Goal: Download file/media

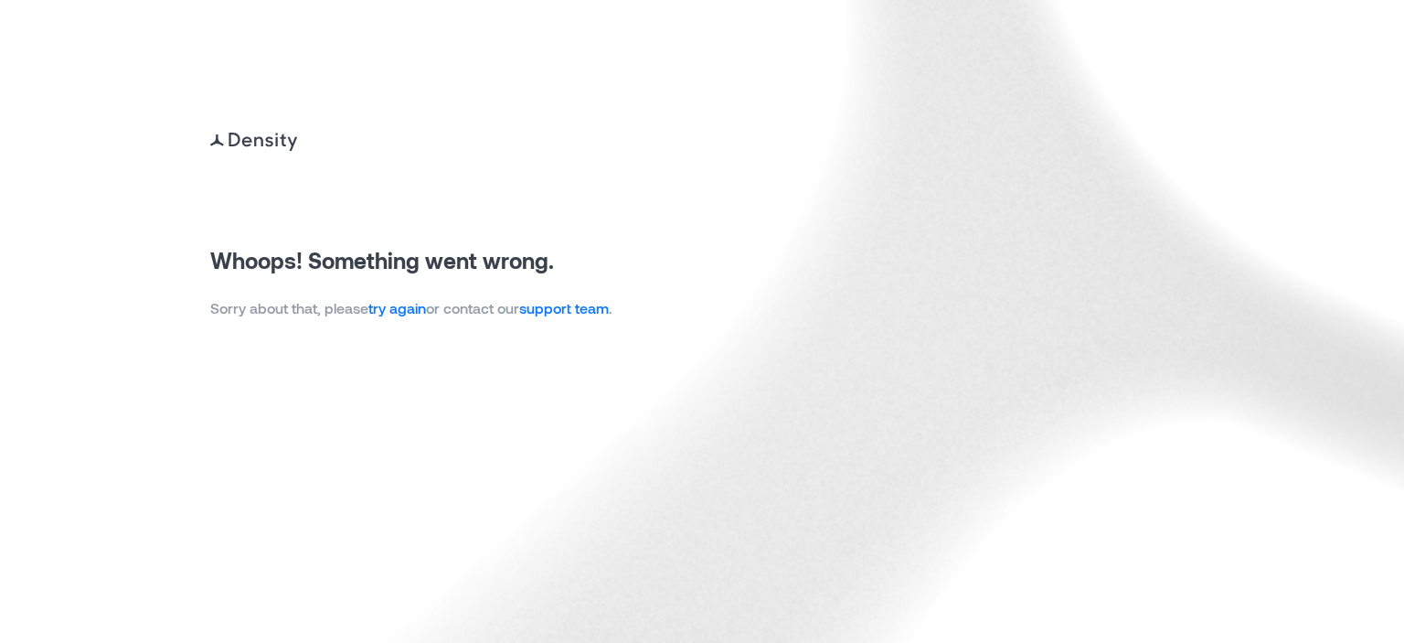
click at [401, 309] on link "try again" at bounding box center [397, 307] width 58 height 17
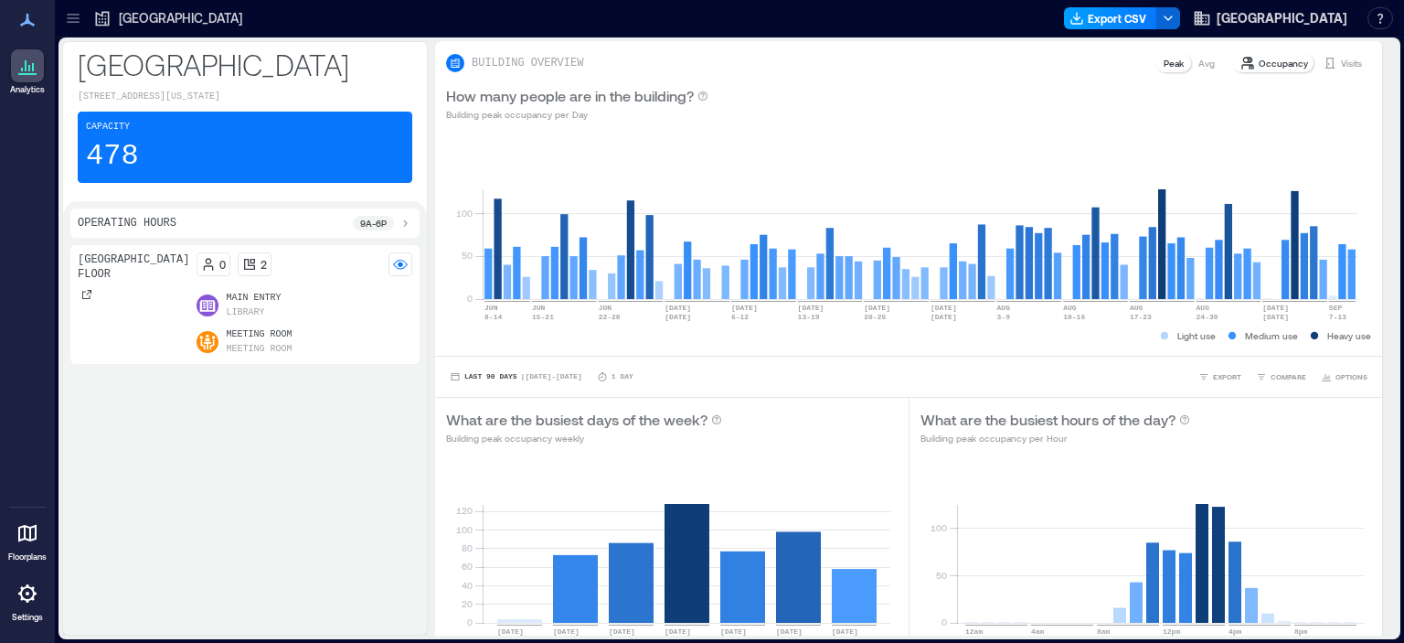
click at [1093, 14] on button "Export CSV" at bounding box center [1110, 18] width 93 height 22
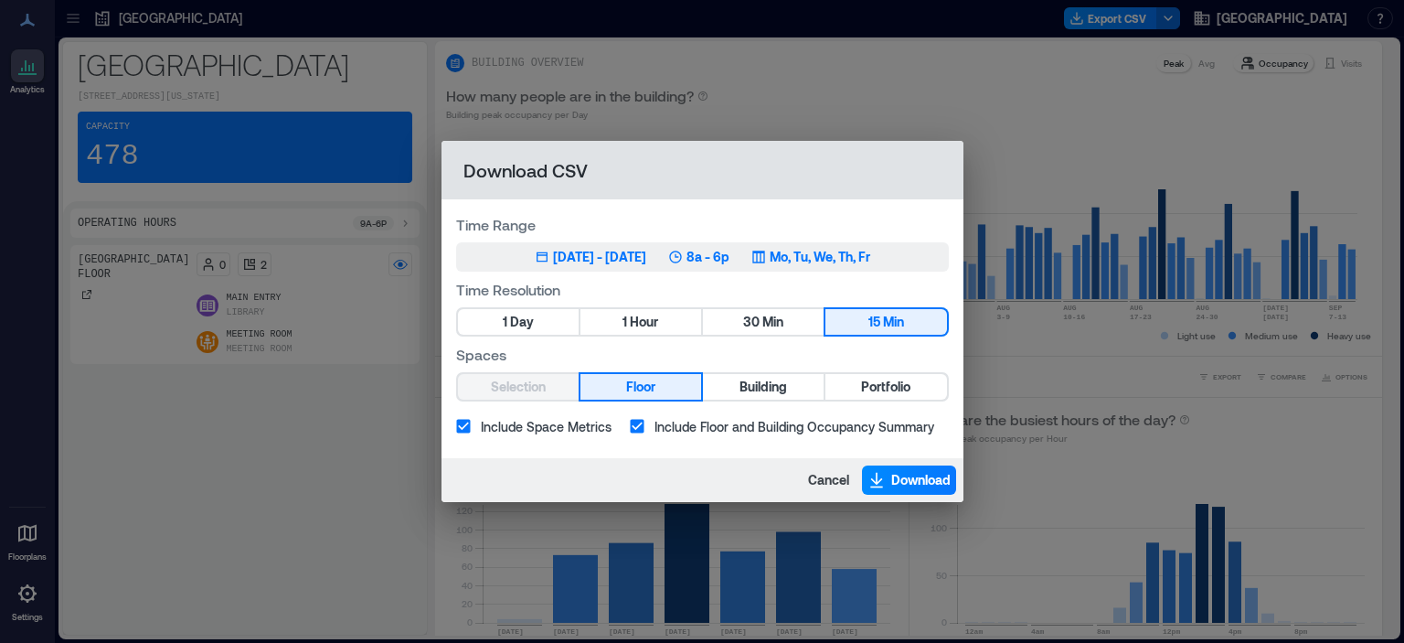
click at [579, 252] on div "Jun 10, 2025 - Sep 9, 2025" at bounding box center [599, 257] width 93 height 18
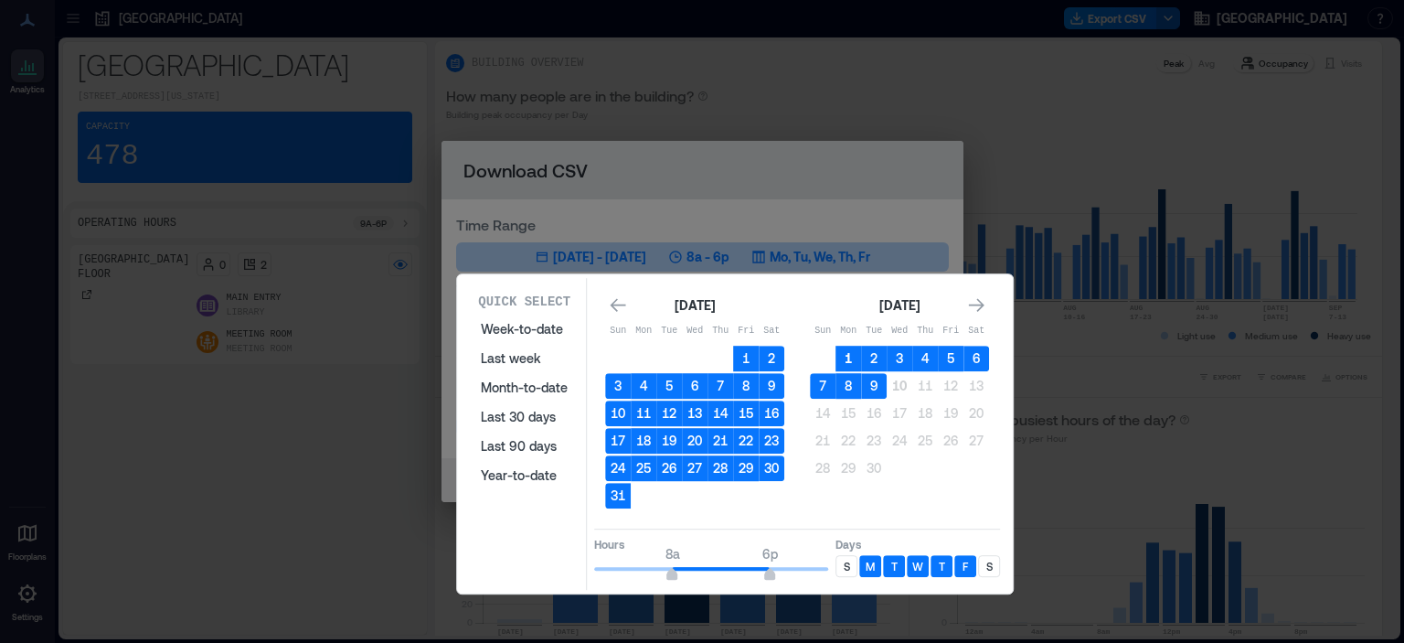
click at [841, 350] on button "1" at bounding box center [848, 358] width 26 height 26
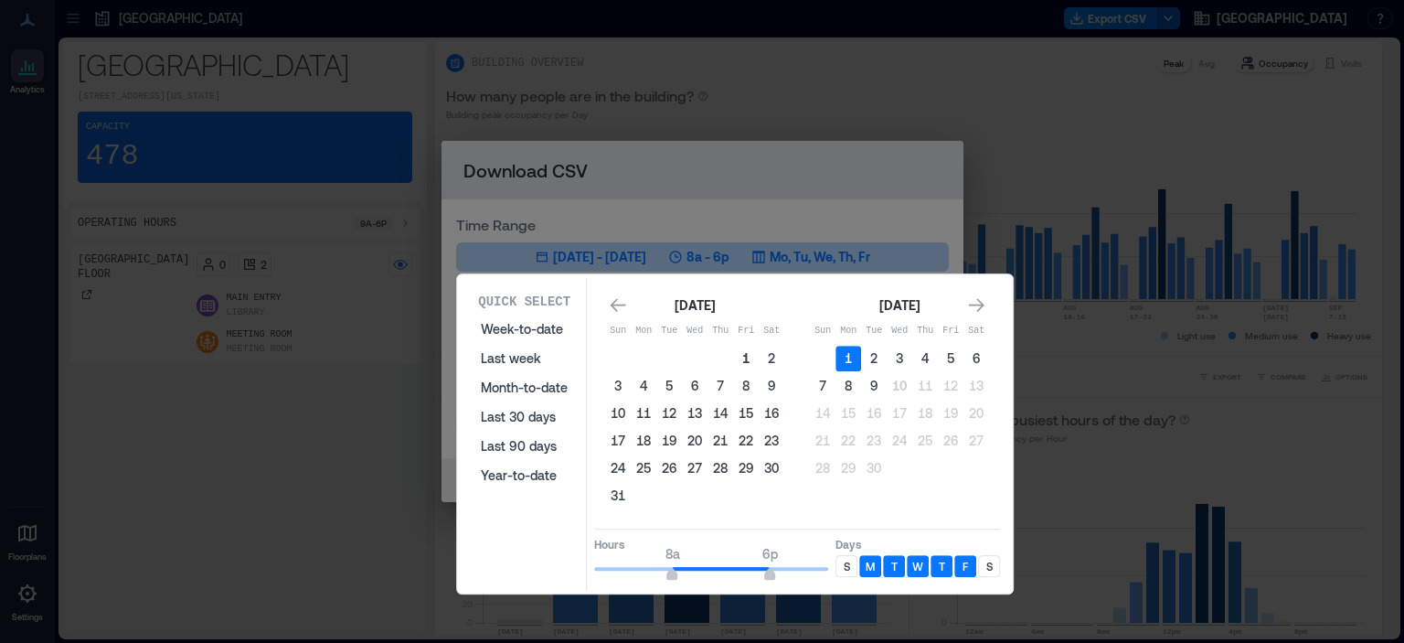
click at [743, 346] on button "1" at bounding box center [746, 358] width 26 height 26
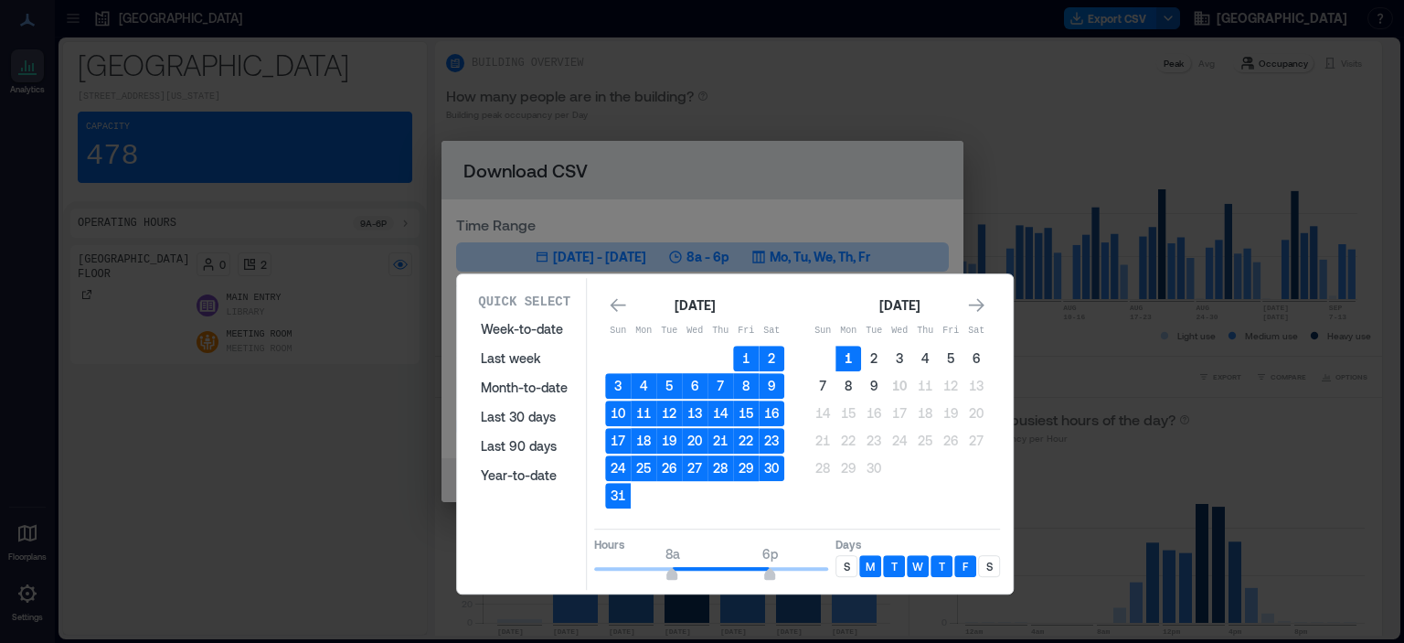
click at [849, 356] on button "1" at bounding box center [848, 358] width 26 height 26
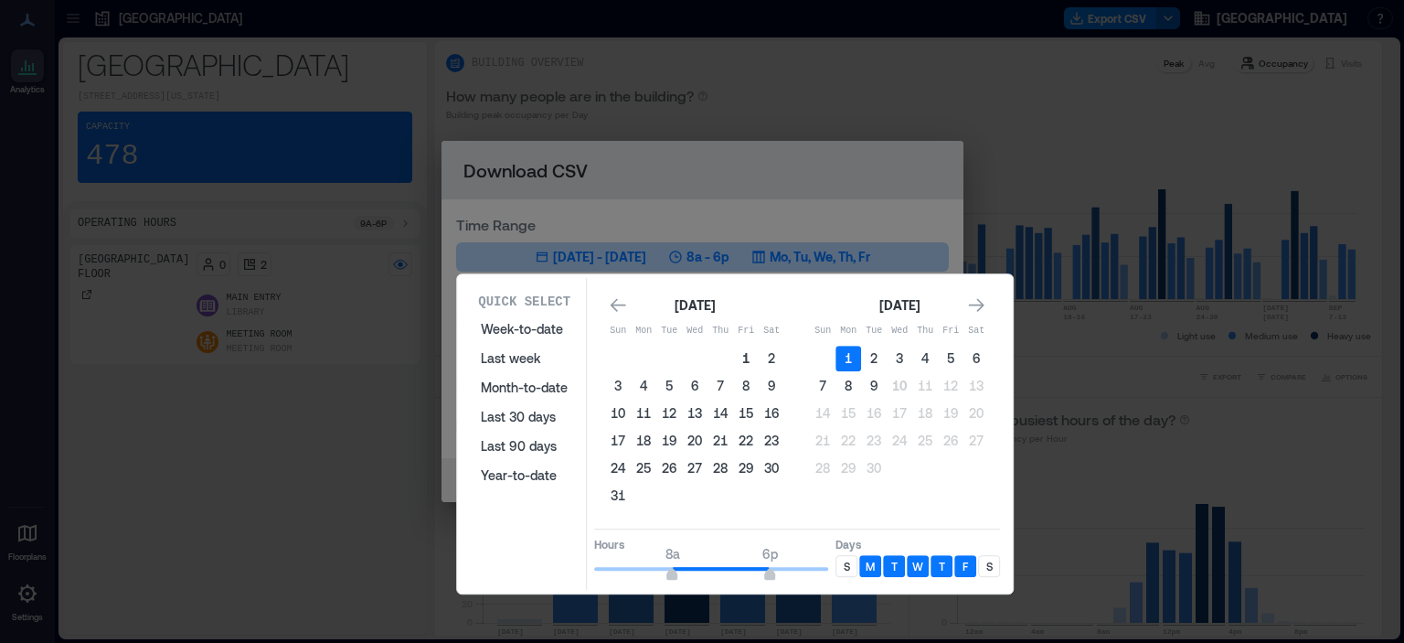
click at [742, 357] on button "1" at bounding box center [746, 358] width 26 height 26
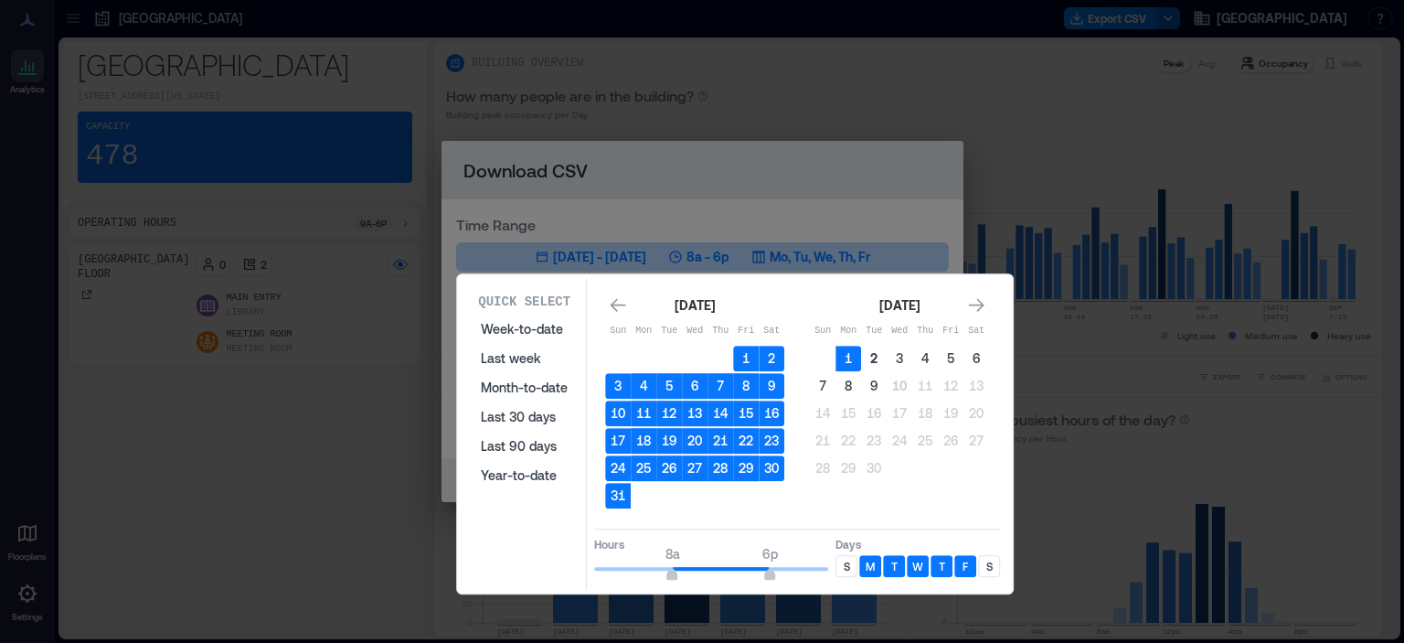
click at [872, 359] on button "2" at bounding box center [874, 358] width 26 height 26
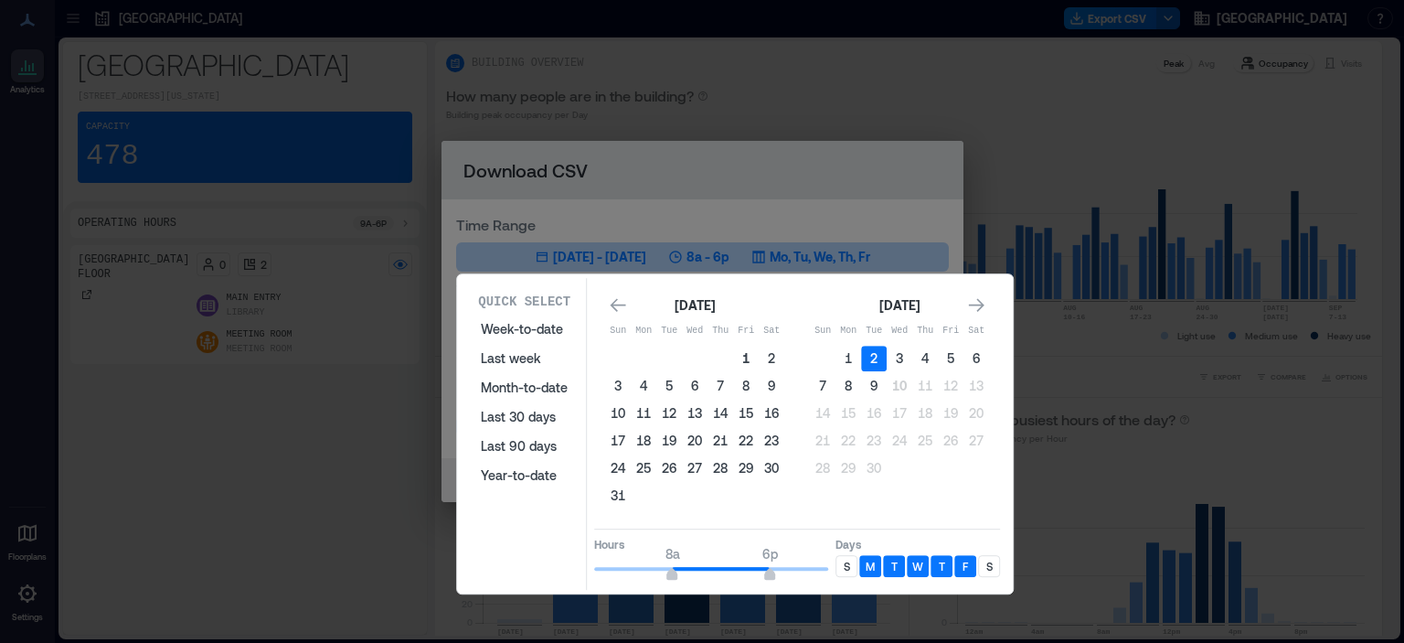
click at [742, 358] on button "1" at bounding box center [746, 358] width 26 height 26
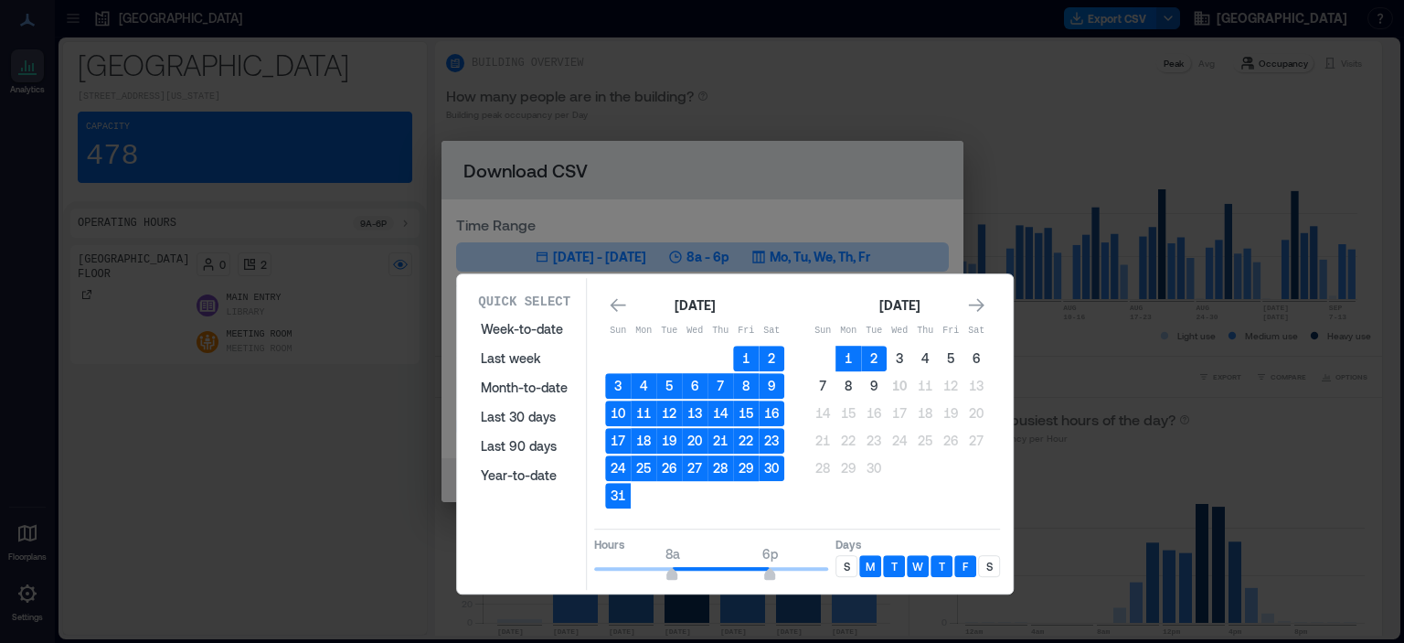
click at [987, 560] on p "S" at bounding box center [989, 565] width 6 height 15
click at [874, 357] on button "2" at bounding box center [874, 358] width 26 height 26
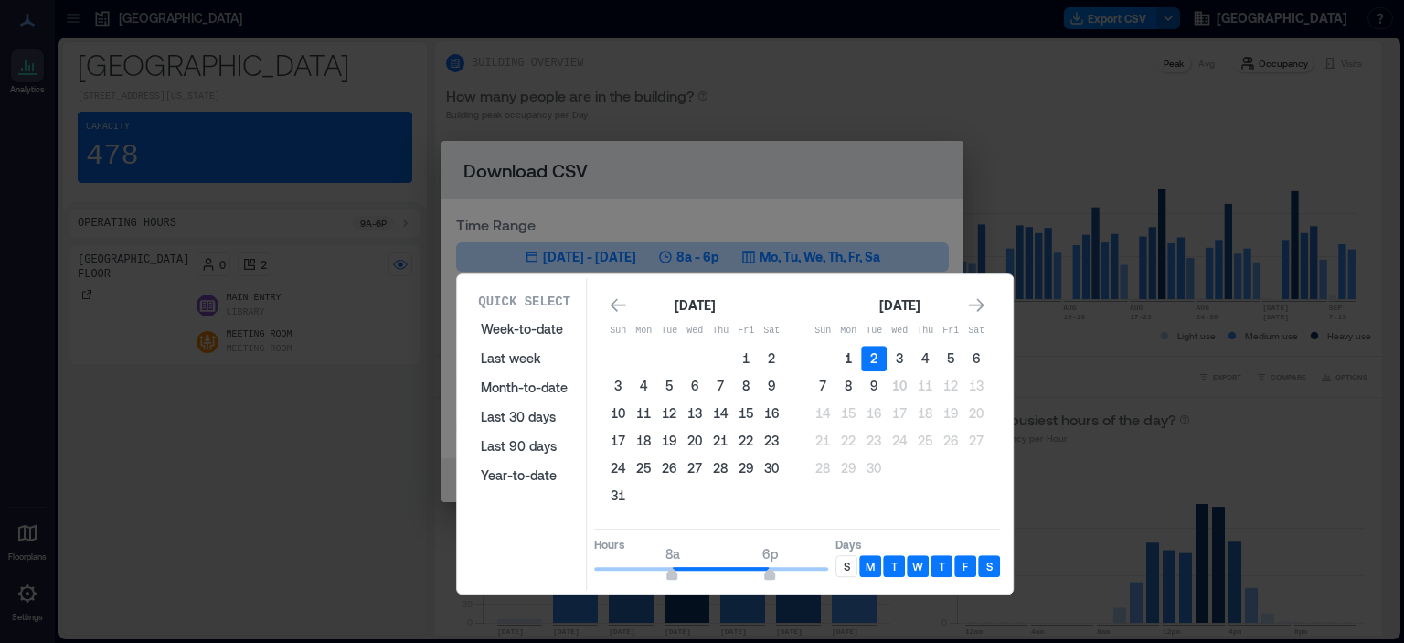
click at [854, 359] on button "1" at bounding box center [848, 358] width 26 height 26
click at [769, 355] on button "2" at bounding box center [772, 358] width 26 height 26
click at [746, 353] on button "1" at bounding box center [746, 358] width 26 height 26
click at [615, 491] on button "31" at bounding box center [618, 496] width 26 height 26
click at [738, 353] on button "1" at bounding box center [746, 358] width 26 height 26
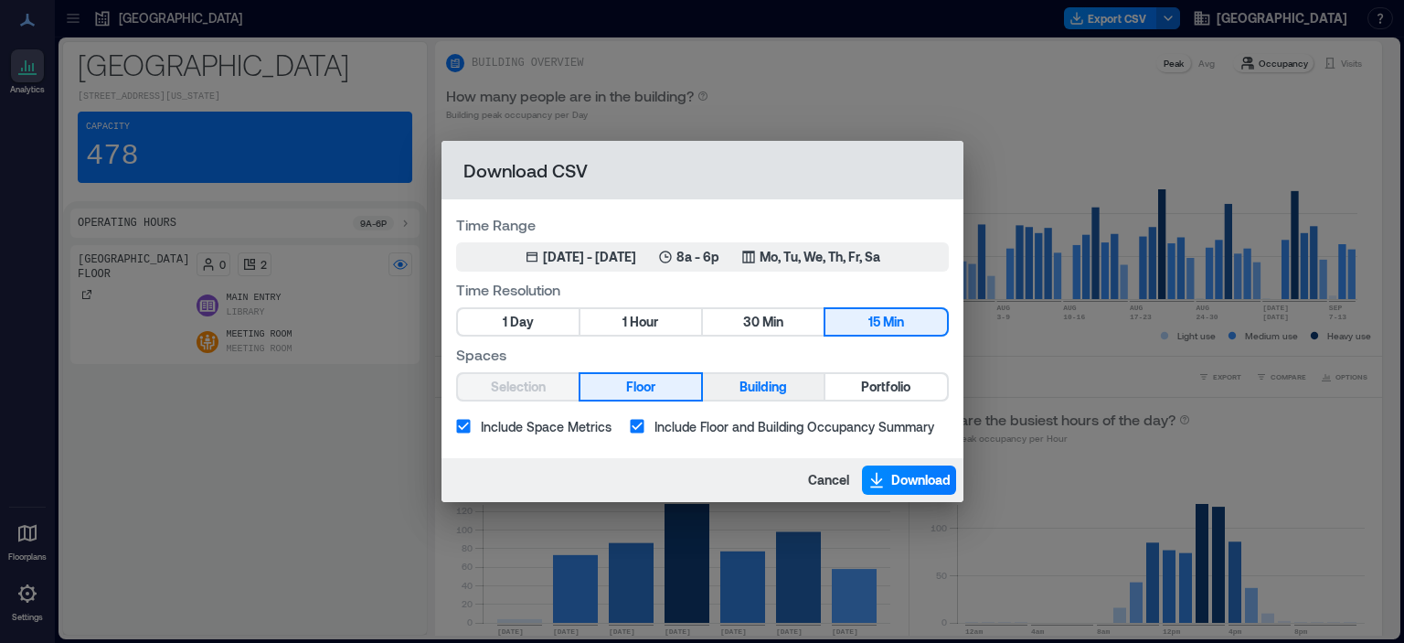
click at [738, 394] on button "Building" at bounding box center [763, 387] width 121 height 26
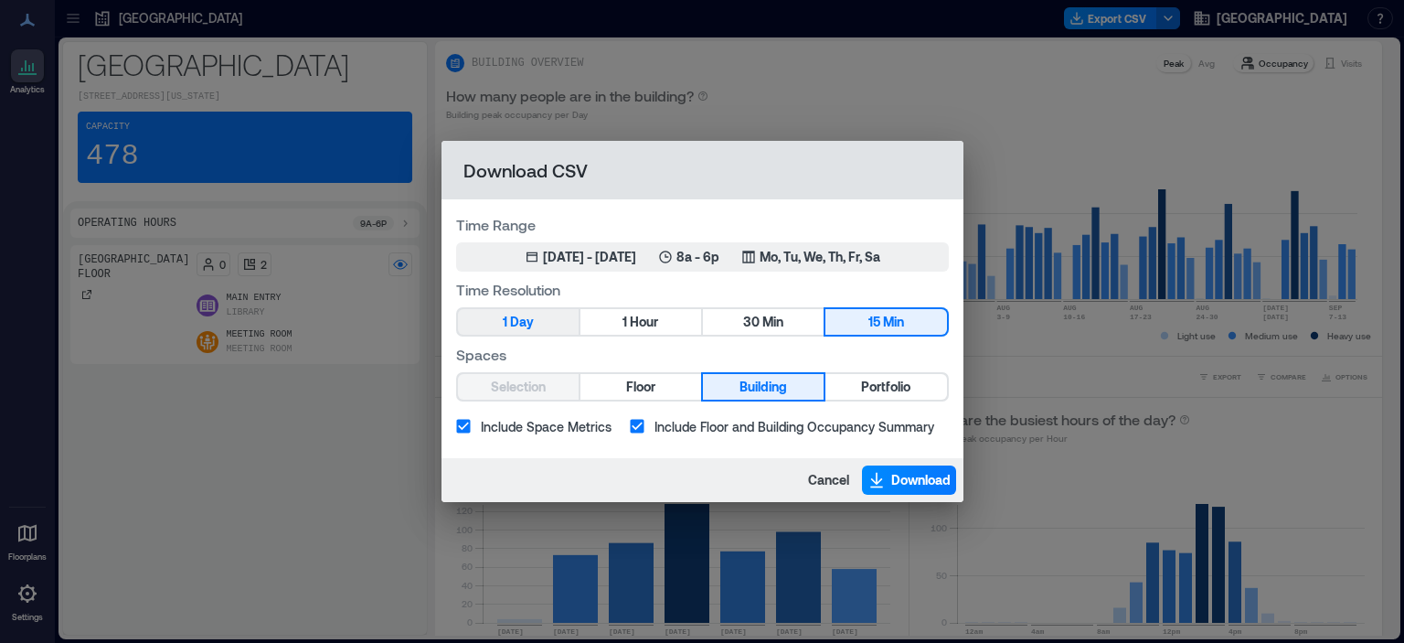
drag, startPoint x: 501, startPoint y: 322, endPoint x: 512, endPoint y: 331, distance: 14.3
click at [502, 322] on button "1 Day" at bounding box center [518, 322] width 121 height 26
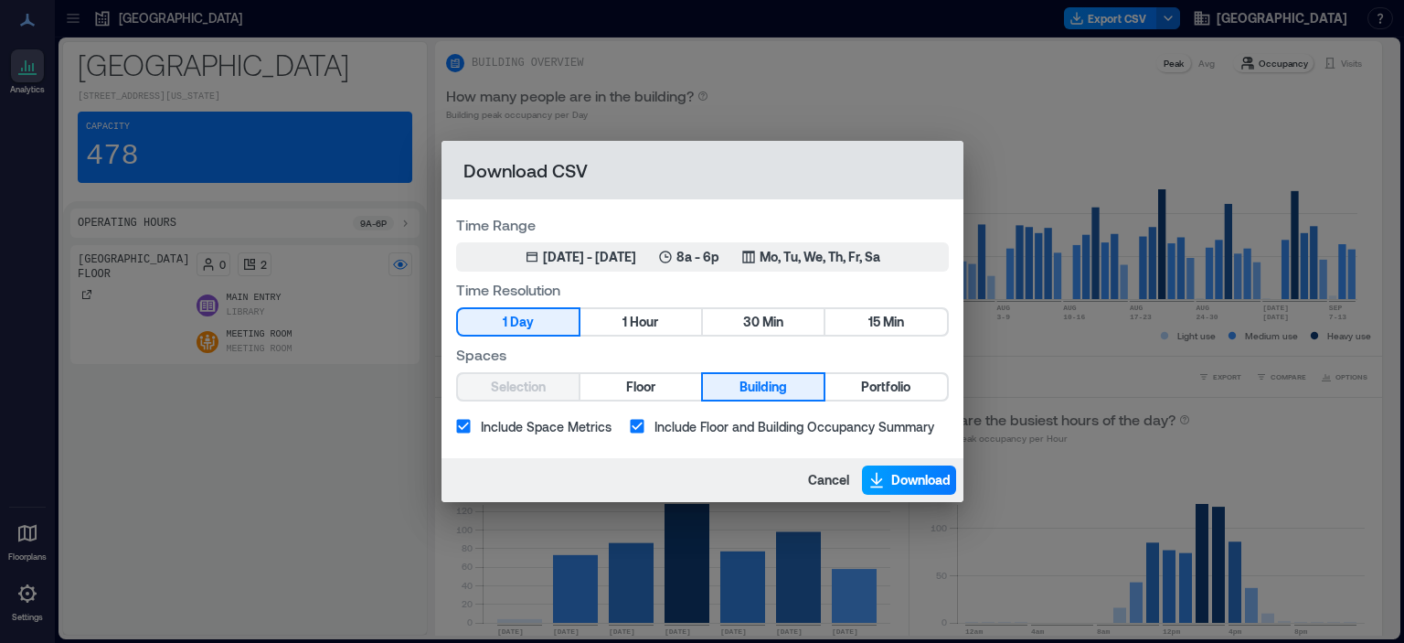
click at [898, 481] on span "Download" at bounding box center [920, 480] width 59 height 18
